Goal: Task Accomplishment & Management: Complete application form

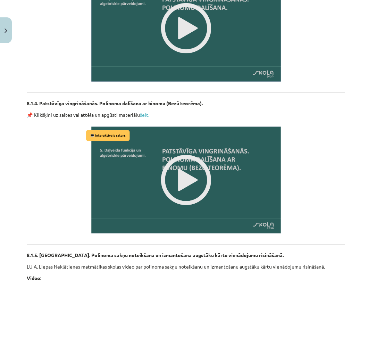
scroll to position [792, 7]
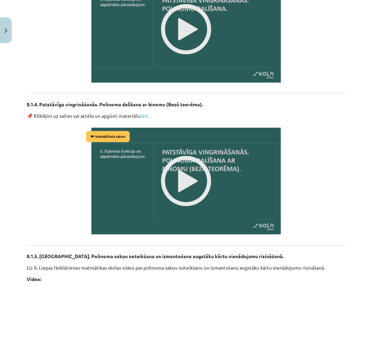
click at [189, 178] on img at bounding box center [186, 181] width 204 height 115
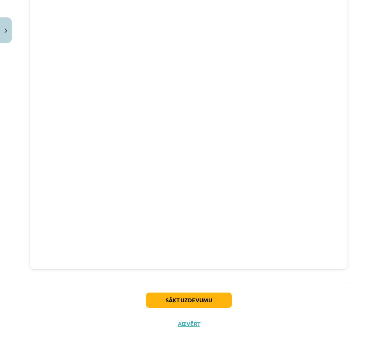
scroll to position [1251, 4]
click at [223, 297] on button "Sākt uzdevumu" at bounding box center [189, 300] width 86 height 15
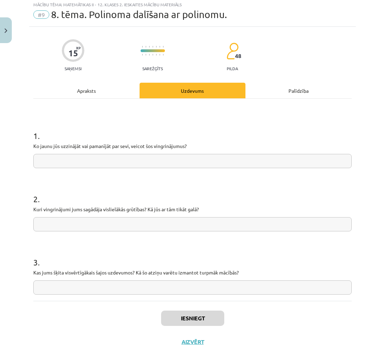
scroll to position [17, 0]
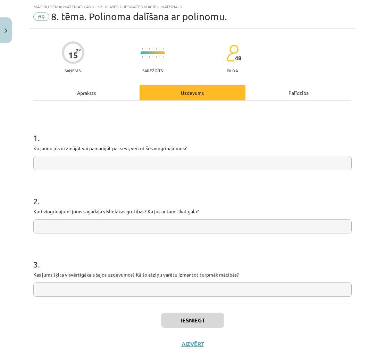
click at [180, 162] on input "text" at bounding box center [192, 163] width 319 height 14
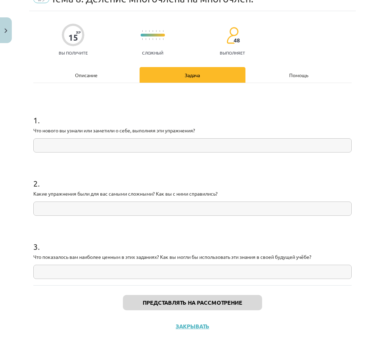
scroll to position [38, 0]
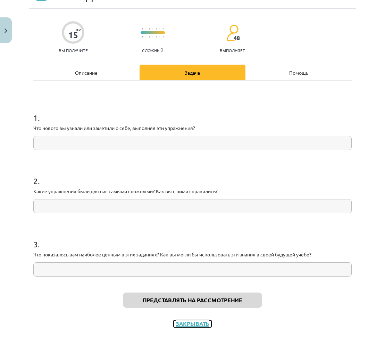
click at [199, 322] on font "Закрывать" at bounding box center [193, 323] width 34 height 7
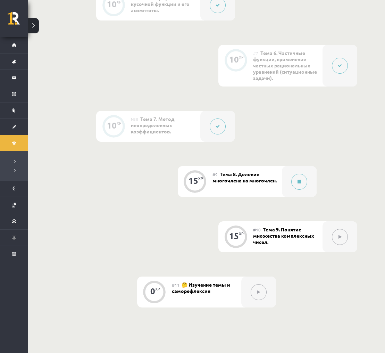
scroll to position [483, 0]
click at [297, 179] on button at bounding box center [299, 181] width 16 height 16
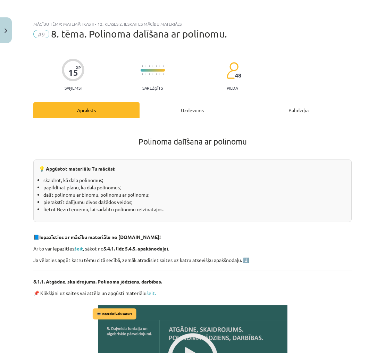
scroll to position [482, 0]
click at [46, 180] on li "skaidrot, kā dala polinomus;" at bounding box center [194, 179] width 303 height 7
drag, startPoint x: 43, startPoint y: 178, endPoint x: 104, endPoint y: 181, distance: 61.2
click at [104, 181] on ul "skaidrot, kā dala polinomus; papildināt plānu, kā dala polinomus; dalīt polinom…" at bounding box center [192, 194] width 307 height 36
copy li "skaidrot, kā dala polinomus"
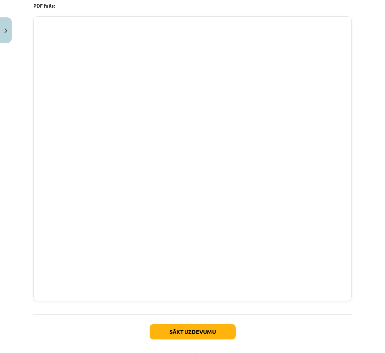
scroll to position [1245, 0]
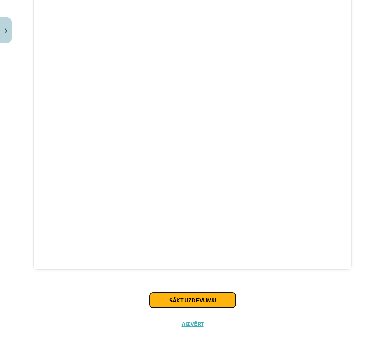
click at [222, 299] on button "Sākt uzdevumu" at bounding box center [193, 300] width 86 height 15
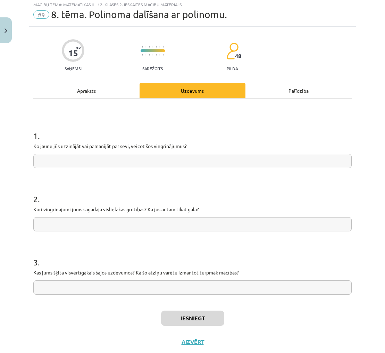
scroll to position [17, 0]
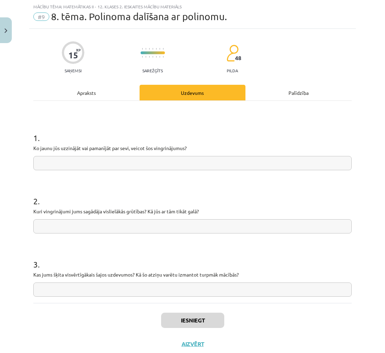
click at [150, 163] on input "text" at bounding box center [192, 163] width 319 height 14
paste input "**********"
type input "**********"
click at [157, 228] on input "text" at bounding box center [192, 226] width 319 height 14
click at [198, 223] on input "text" at bounding box center [192, 226] width 319 height 14
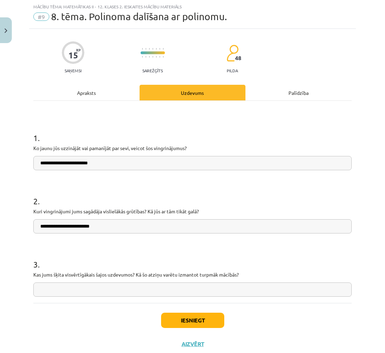
type input "**********"
click at [39, 163] on input "**********" at bounding box center [192, 163] width 319 height 14
click at [63, 163] on input "**********" at bounding box center [192, 163] width 319 height 14
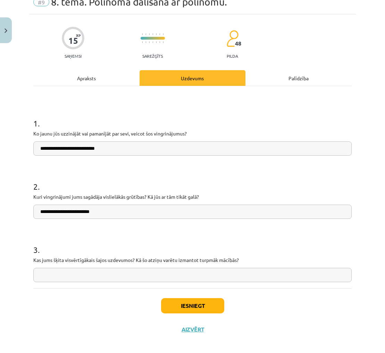
scroll to position [38, 0]
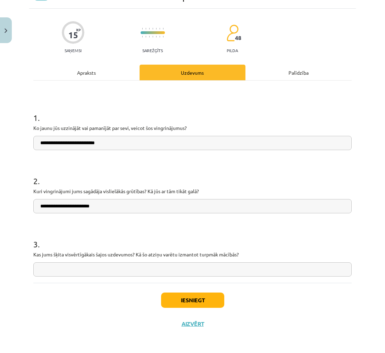
type input "**********"
click at [109, 269] on input "text" at bounding box center [192, 269] width 319 height 14
click at [323, 265] on input "text" at bounding box center [192, 269] width 319 height 14
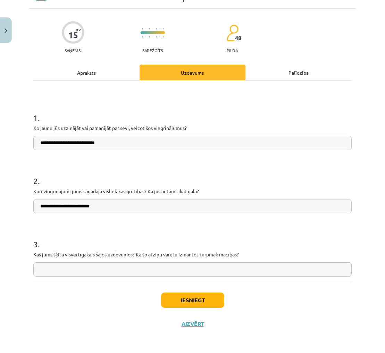
click at [334, 263] on input "text" at bounding box center [192, 269] width 319 height 14
type input "**********"
click at [198, 301] on button "Iesniegt" at bounding box center [192, 300] width 63 height 15
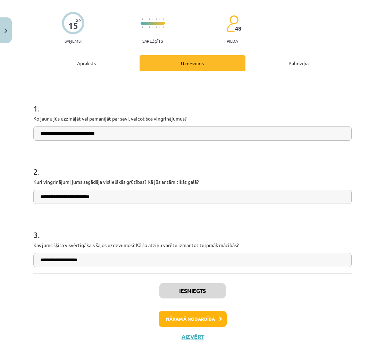
scroll to position [52, 0]
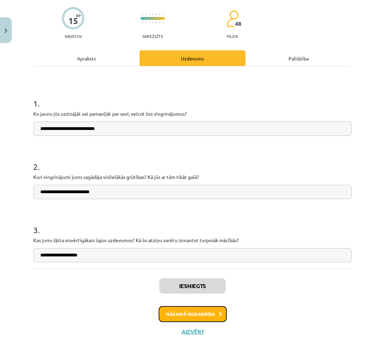
click at [214, 310] on button "Nākamā nodarbība" at bounding box center [193, 314] width 68 height 16
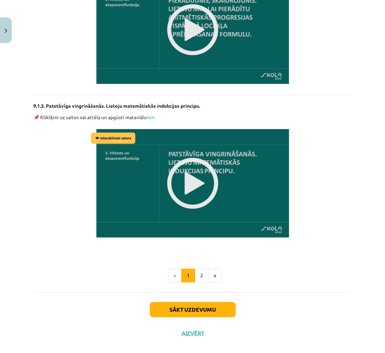
scroll to position [470, 0]
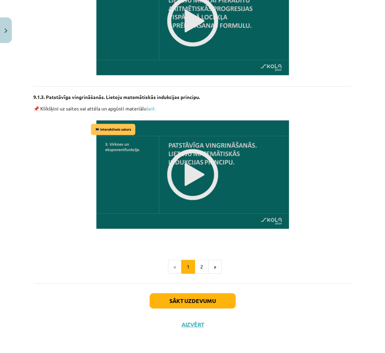
drag, startPoint x: 255, startPoint y: 326, endPoint x: 229, endPoint y: 327, distance: 26.1
click at [255, 326] on div "Sākt uzdevumu Aizvērt" at bounding box center [192, 308] width 319 height 49
click at [196, 324] on button "Aizvērt" at bounding box center [193, 324] width 26 height 7
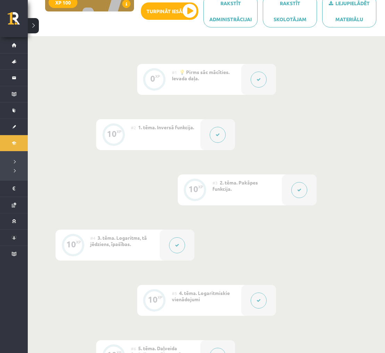
scroll to position [131, 0]
click at [299, 189] on icon at bounding box center [299, 190] width 4 height 4
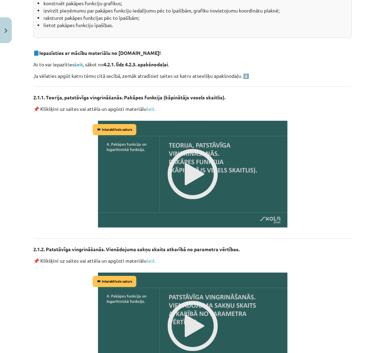
scroll to position [193, 0]
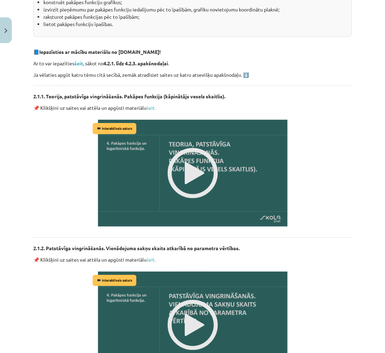
click at [181, 173] on img at bounding box center [193, 173] width 204 height 115
click at [191, 173] on img at bounding box center [193, 173] width 204 height 115
